Goal: Task Accomplishment & Management: Manage account settings

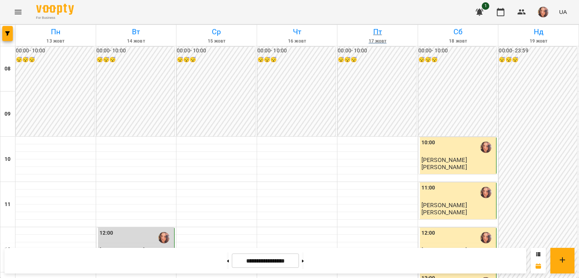
scroll to position [314, 0]
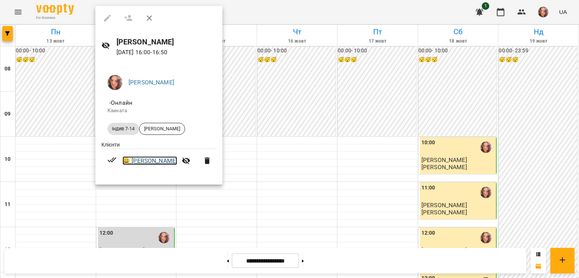
click at [169, 159] on link "😀 [PERSON_NAME]" at bounding box center [150, 161] width 55 height 9
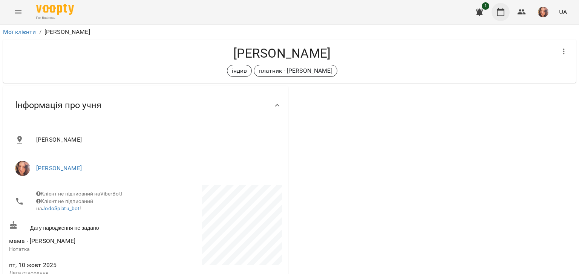
click at [503, 13] on icon "button" at bounding box center [500, 12] width 9 height 9
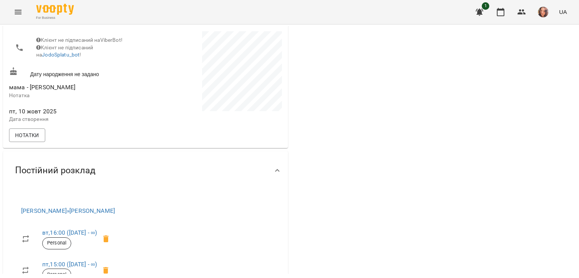
scroll to position [157, 0]
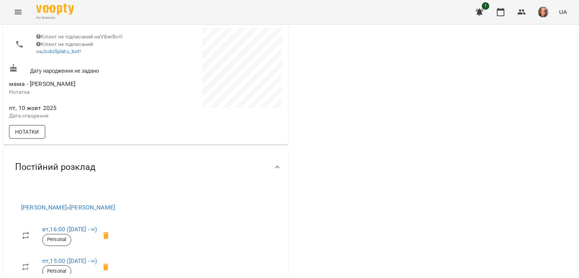
click at [23, 133] on span "Нотатки" at bounding box center [27, 131] width 24 height 9
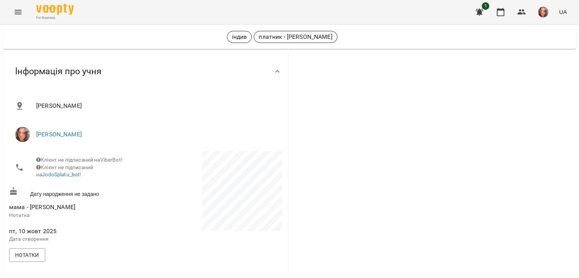
scroll to position [30, 0]
